Goal: Task Accomplishment & Management: Use online tool/utility

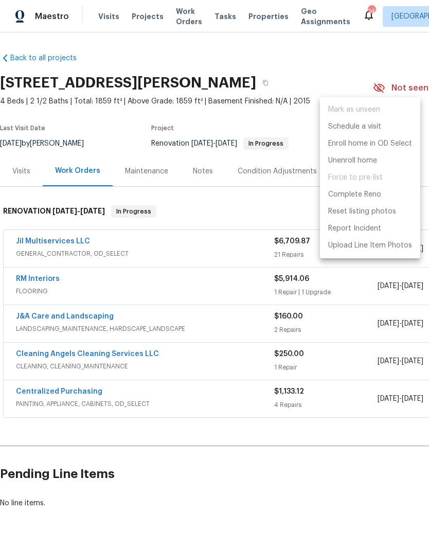
scroll to position [0, 152]
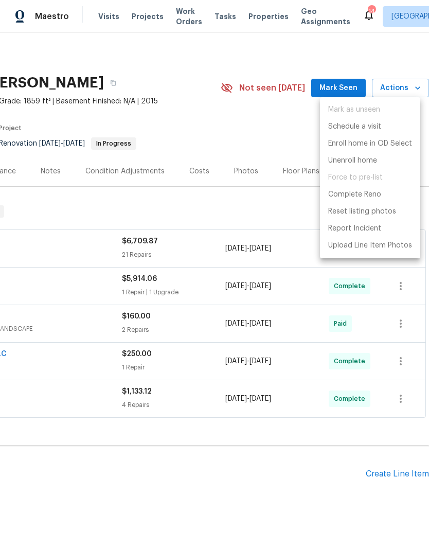
click at [243, 224] on div at bounding box center [214, 274] width 429 height 549
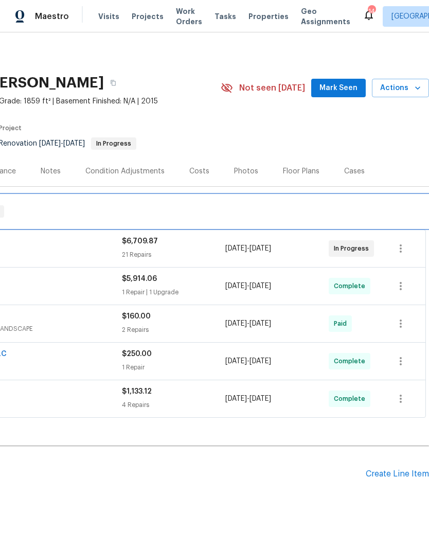
click at [288, 204] on div "RENOVATION [DATE] - [DATE] In Progress" at bounding box center [138, 211] width 581 height 33
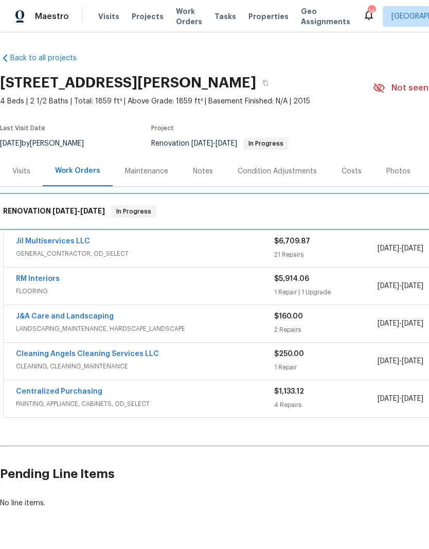
scroll to position [0, 0]
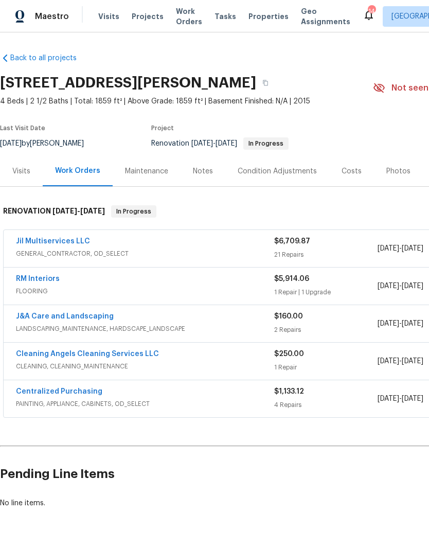
click at [142, 21] on span "Projects" at bounding box center [148, 16] width 32 height 10
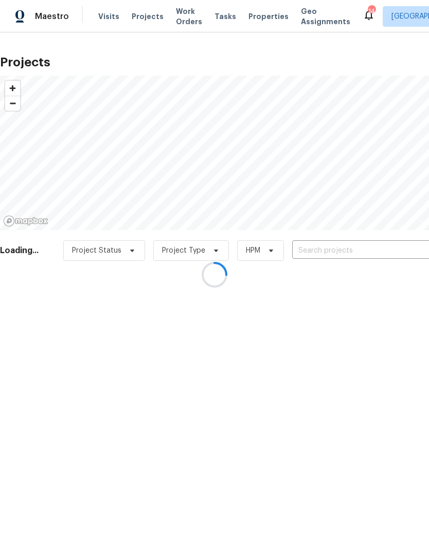
click at [257, 16] on div at bounding box center [214, 274] width 429 height 549
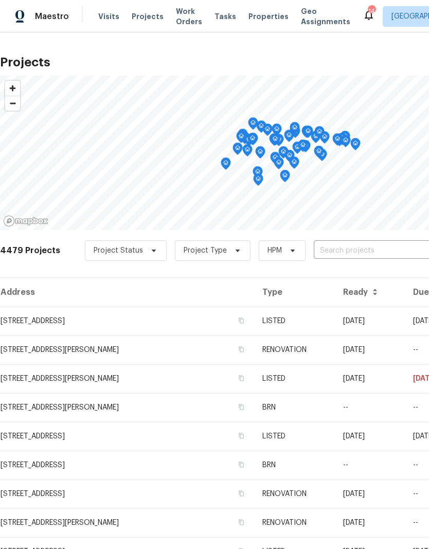
click at [254, 16] on span "Properties" at bounding box center [268, 16] width 40 height 10
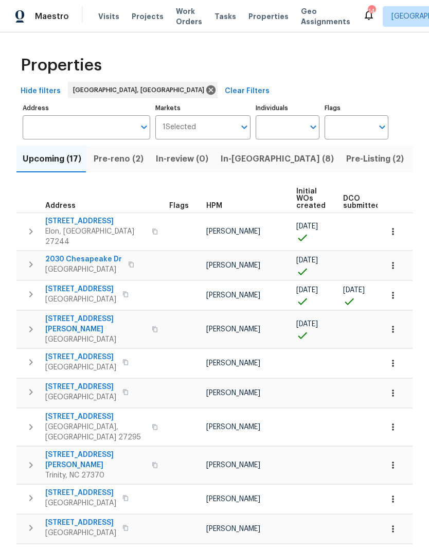
click at [237, 163] on span "In-[GEOGRAPHIC_DATA] (8)" at bounding box center [277, 159] width 113 height 14
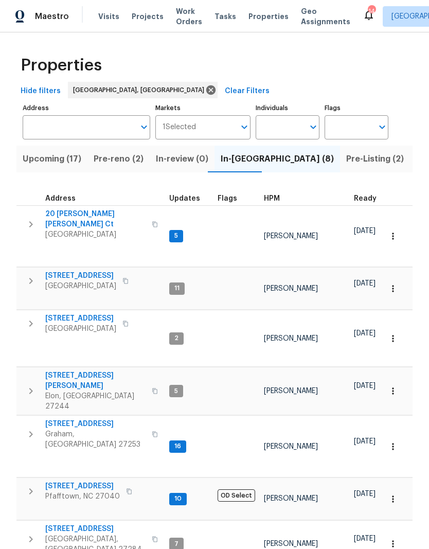
click at [126, 158] on span "Pre-reno (2)" at bounding box center [119, 159] width 50 height 14
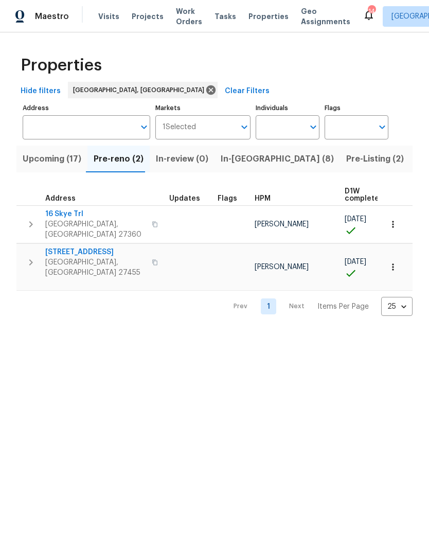
click at [76, 213] on span "16 Skye Trl" at bounding box center [95, 214] width 100 height 10
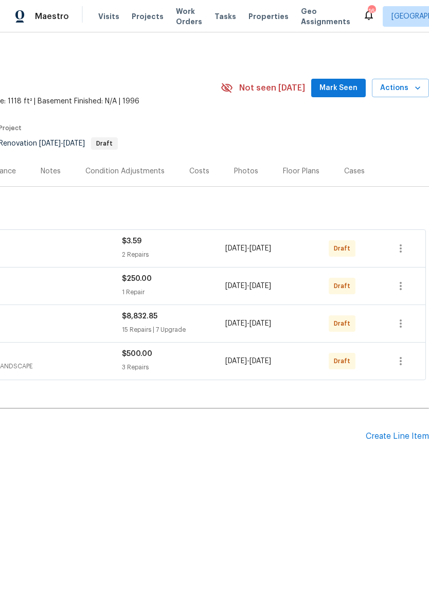
scroll to position [0, 152]
click at [403, 252] on icon "button" at bounding box center [401, 248] width 12 height 12
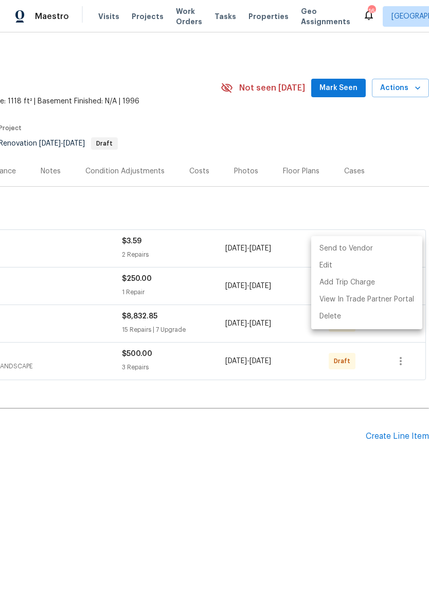
click at [374, 247] on li "Send to Vendor" at bounding box center [366, 248] width 111 height 17
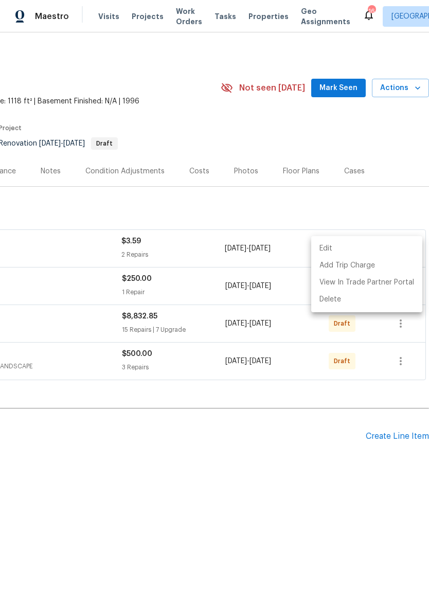
click at [382, 211] on div at bounding box center [214, 294] width 429 height 589
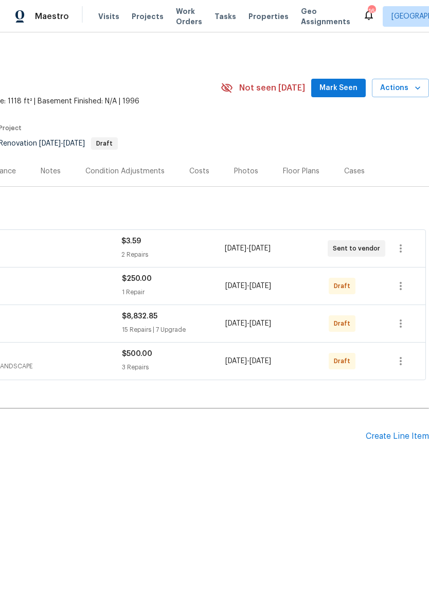
click at [365, 283] on div "Draft" at bounding box center [354, 286] width 51 height 25
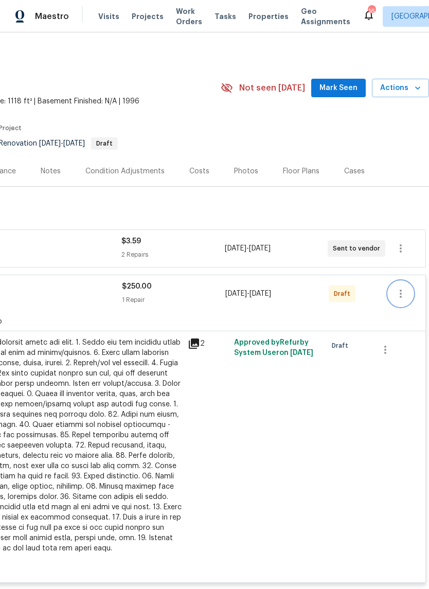
click at [403, 294] on icon "button" at bounding box center [401, 294] width 12 height 12
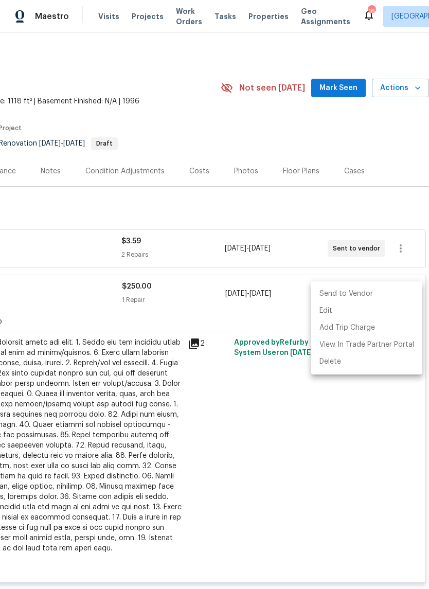
click at [396, 297] on li "Send to Vendor" at bounding box center [366, 293] width 111 height 17
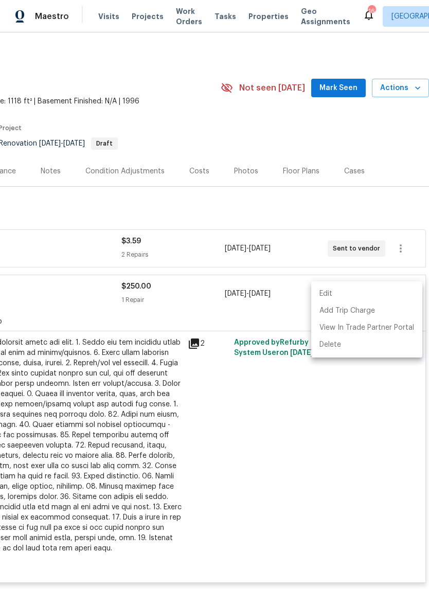
click at [389, 222] on div at bounding box center [214, 294] width 429 height 589
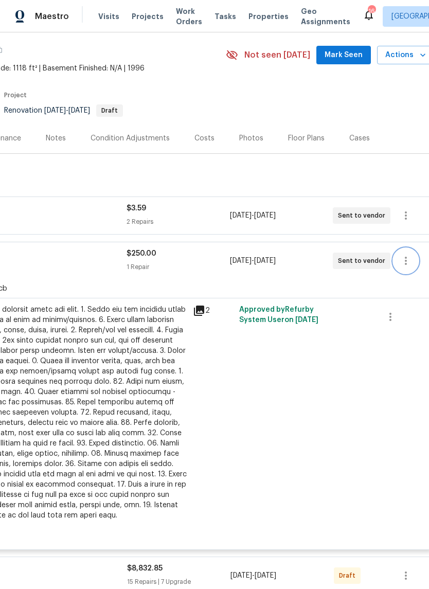
scroll to position [99, 128]
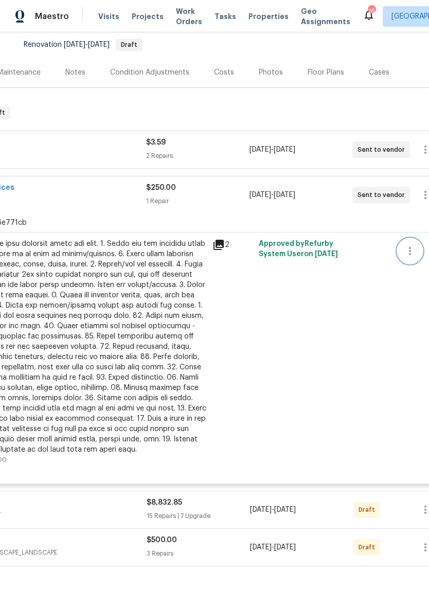
click at [411, 254] on icon "button" at bounding box center [410, 251] width 2 height 8
click at [359, 346] on div at bounding box center [214, 294] width 429 height 589
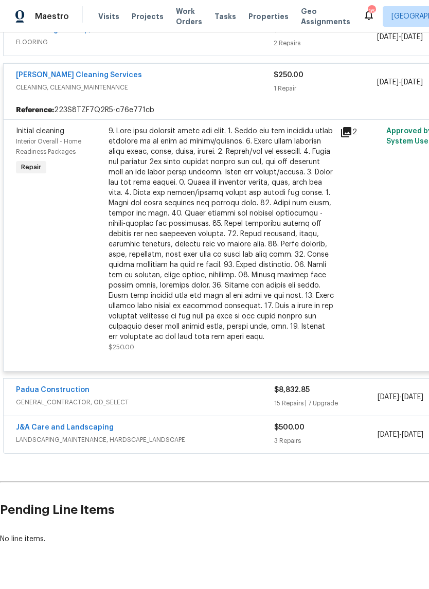
scroll to position [211, 0]
click at [48, 393] on link "Padua Construction" at bounding box center [53, 389] width 74 height 7
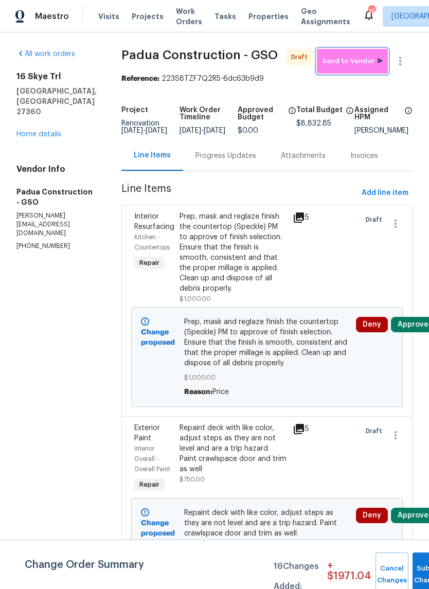
click at [354, 69] on button "Send to Vendor" at bounding box center [352, 61] width 71 height 25
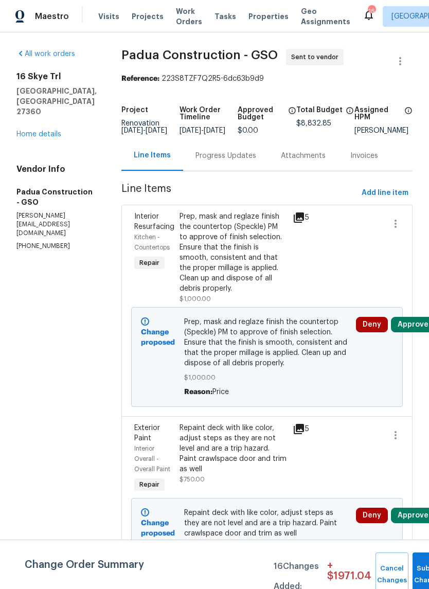
click at [53, 134] on link "Home details" at bounding box center [38, 134] width 45 height 7
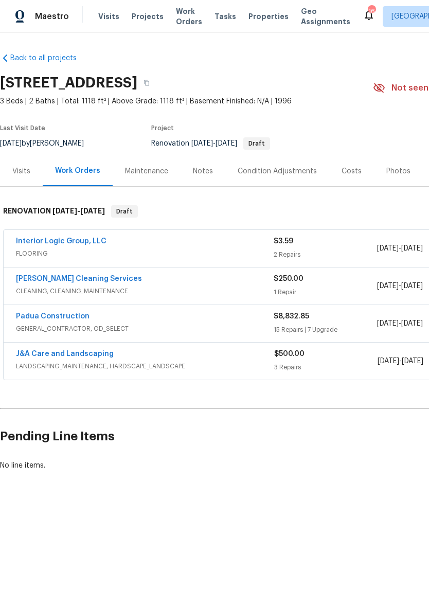
click at [106, 355] on link "J&A Care and Landscaping" at bounding box center [65, 353] width 98 height 7
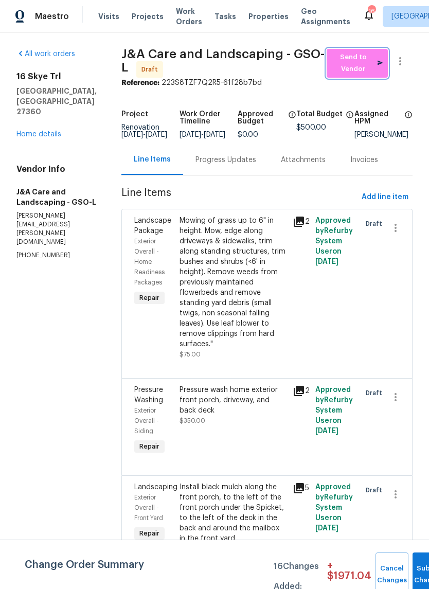
click at [357, 64] on span "Send to Vendor" at bounding box center [357, 63] width 51 height 24
